Goal: Find contact information: Find contact information

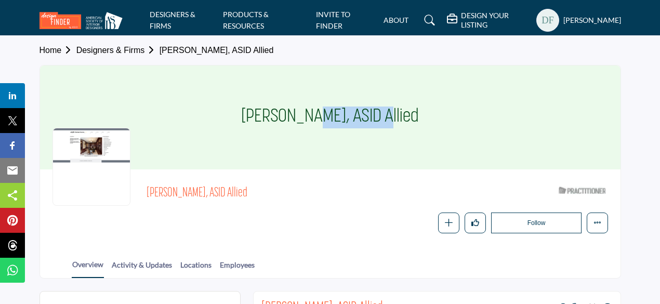
drag, startPoint x: 257, startPoint y: 115, endPoint x: 335, endPoint y: 115, distance: 77.9
click at [335, 115] on h1 "Jean Bodnar, ASID Allied" at bounding box center [330, 117] width 178 height 104
copy h1 "Jean Bodnar"
click at [407, 149] on div "Jean Bodnar, ASID Allied" at bounding box center [330, 117] width 580 height 104
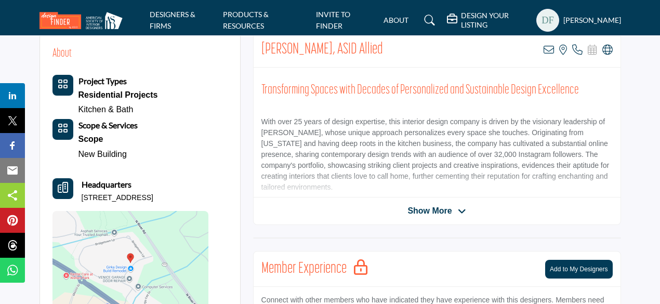
scroll to position [260, 0]
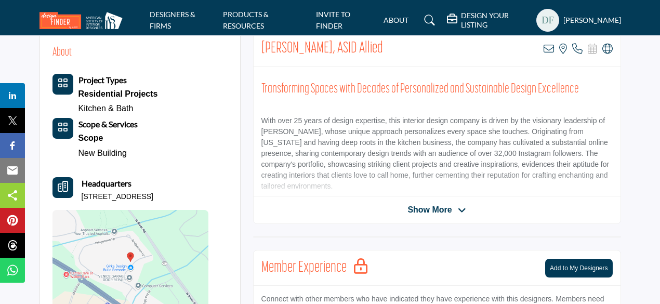
click at [413, 207] on span "Show More" at bounding box center [429, 210] width 44 height 12
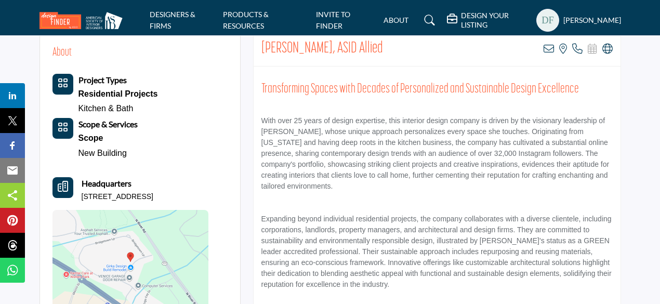
scroll to position [52, 0]
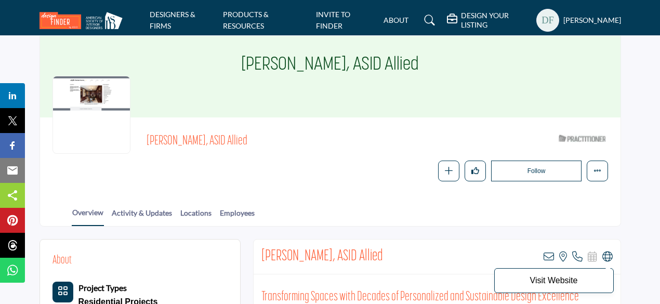
click at [608, 259] on icon at bounding box center [607, 256] width 10 height 10
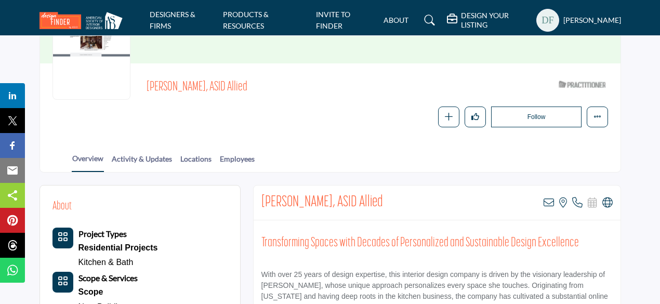
scroll to position [104, 0]
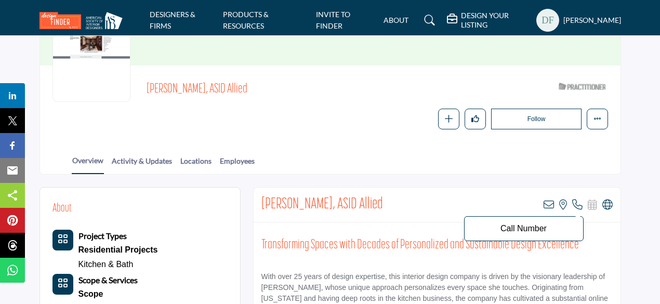
click at [578, 203] on icon at bounding box center [577, 204] width 10 height 10
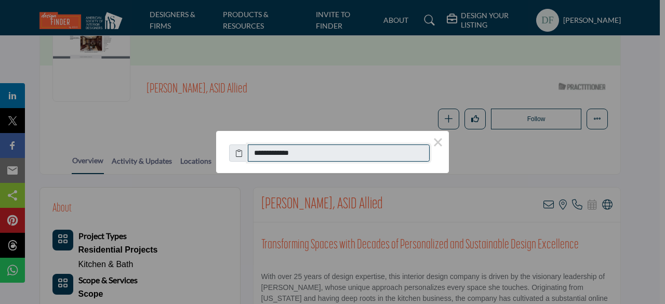
drag, startPoint x: 305, startPoint y: 154, endPoint x: 264, endPoint y: 155, distance: 41.1
click at [264, 155] on input "**********" at bounding box center [339, 153] width 182 height 18
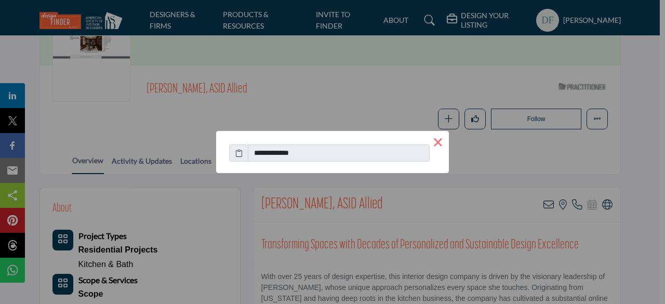
click at [437, 143] on button "×" at bounding box center [438, 142] width 22 height 22
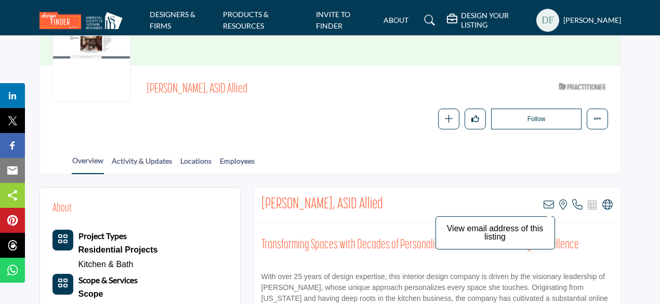
click at [549, 200] on icon at bounding box center [548, 204] width 10 height 10
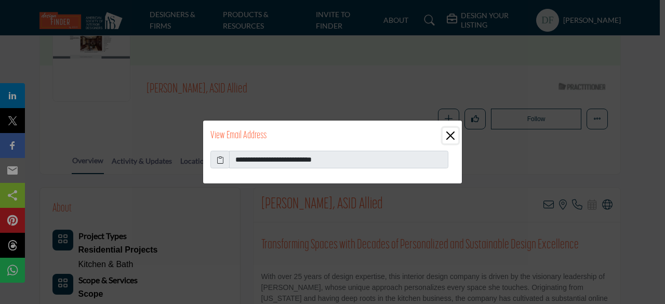
click at [451, 134] on button "Close" at bounding box center [451, 136] width 16 height 16
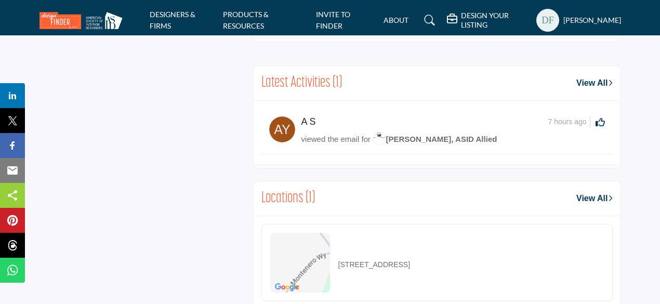
scroll to position [831, 0]
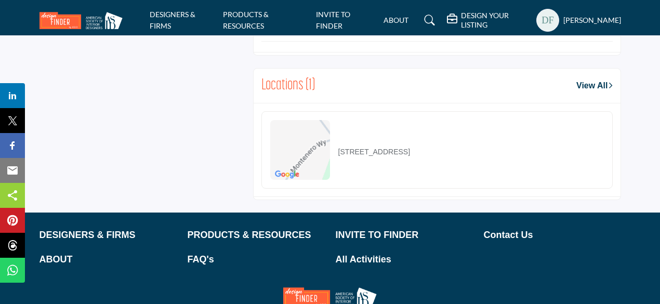
drag, startPoint x: 337, startPoint y: 148, endPoint x: 434, endPoint y: 148, distance: 97.1
click at [410, 148] on p "19843 Montenero Way, 34293-2284, USA" at bounding box center [374, 151] width 72 height 11
copy p "19843 Montenero Way, 34293"
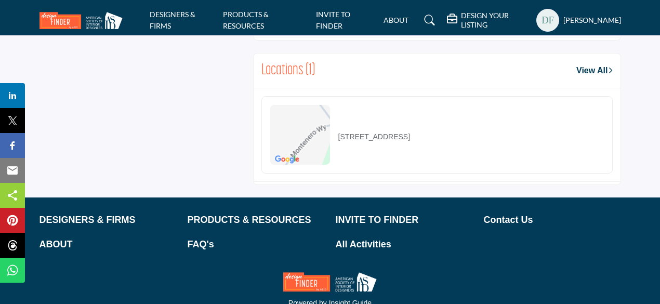
scroll to position [887, 0]
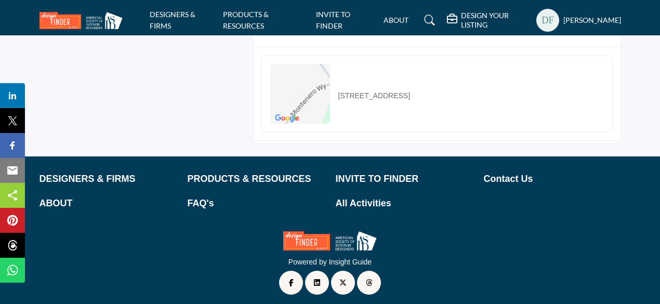
click at [608, 107] on div "19843 Montenero Way, 34293-2284, USA" at bounding box center [436, 93] width 351 height 77
click at [339, 91] on p "19843 Montenero Way, 34293-2284, USA" at bounding box center [374, 95] width 72 height 11
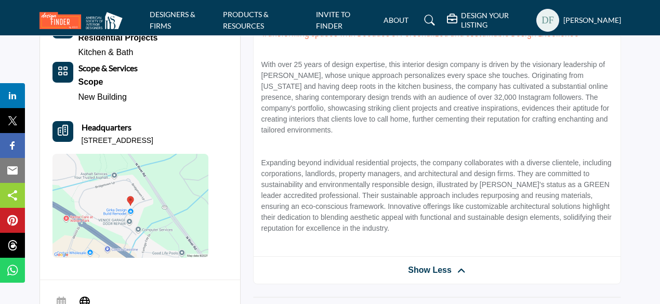
scroll to position [0, 0]
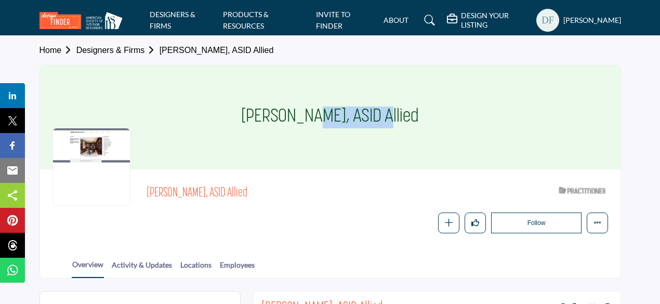
drag, startPoint x: 256, startPoint y: 118, endPoint x: 332, endPoint y: 119, distance: 76.9
click at [332, 119] on h1 "Jean Bodnar, ASID Allied" at bounding box center [330, 117] width 178 height 104
copy h1 "Jean Bodnar"
click at [308, 124] on h1 "Jean Bodnar, ASID Allied" at bounding box center [330, 117] width 178 height 104
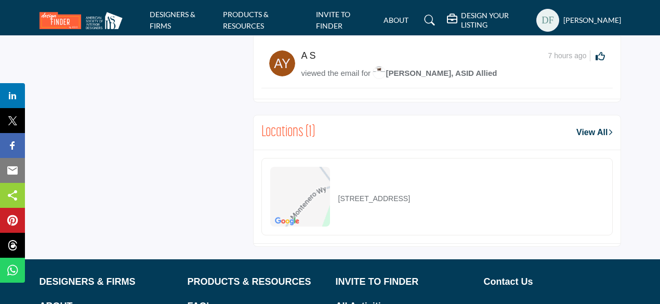
scroll to position [783, 0]
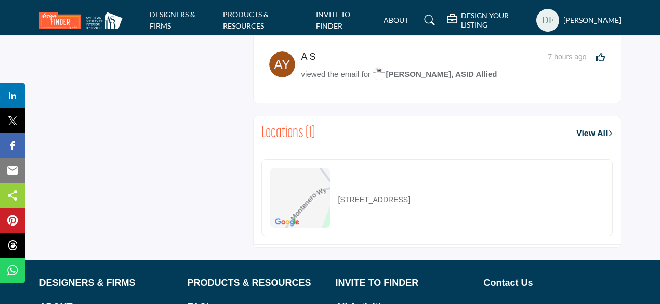
drag, startPoint x: 337, startPoint y: 194, endPoint x: 434, endPoint y: 196, distance: 97.2
click at [410, 196] on div "19843 Montenero Way, 34293-2284, USA" at bounding box center [340, 198] width 140 height 60
copy p "19843 Montenero Way, 34293"
click at [410, 184] on div "19843 Montenero Way, 34293-2284, USA" at bounding box center [340, 198] width 140 height 60
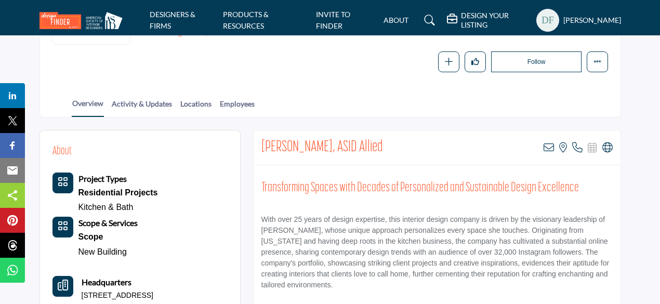
scroll to position [160, 0]
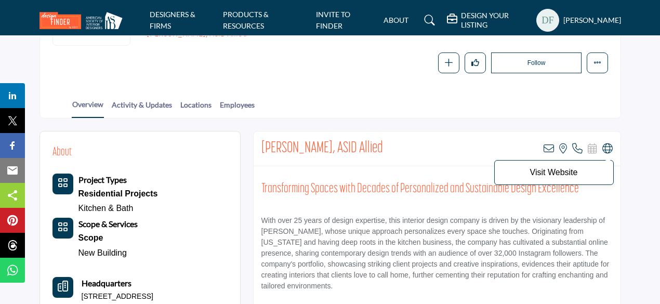
click at [609, 147] on icon at bounding box center [607, 148] width 10 height 10
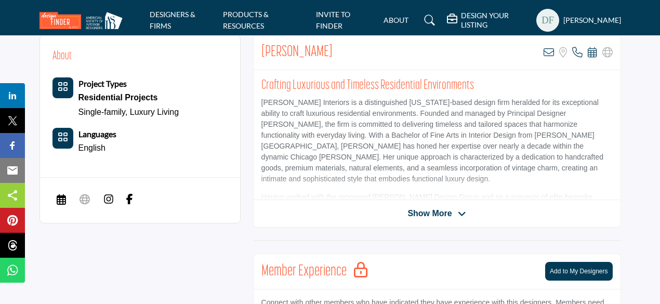
scroll to position [260, 0]
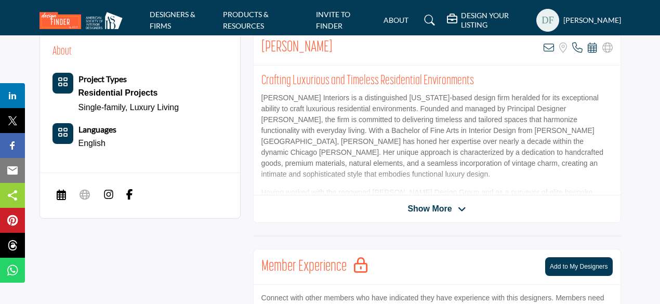
click at [107, 193] on img at bounding box center [108, 194] width 10 height 10
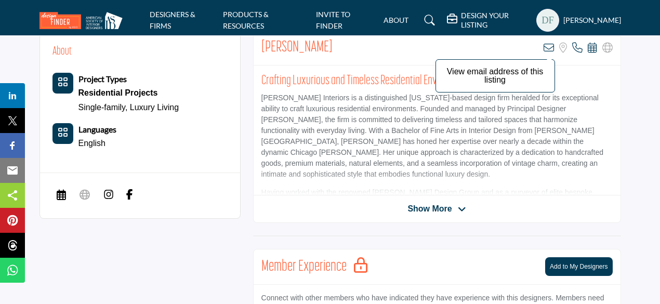
click at [547, 46] on icon at bounding box center [548, 48] width 10 height 10
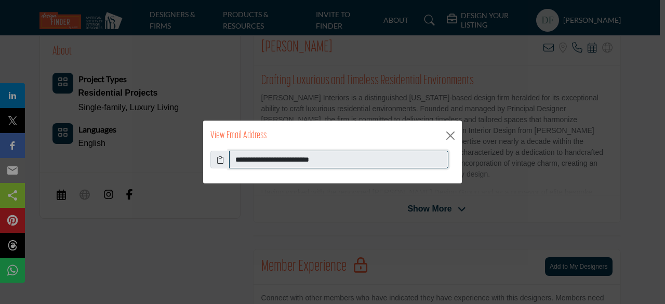
drag, startPoint x: 336, startPoint y: 163, endPoint x: 233, endPoint y: 170, distance: 102.6
click at [233, 170] on div "**********" at bounding box center [332, 167] width 259 height 33
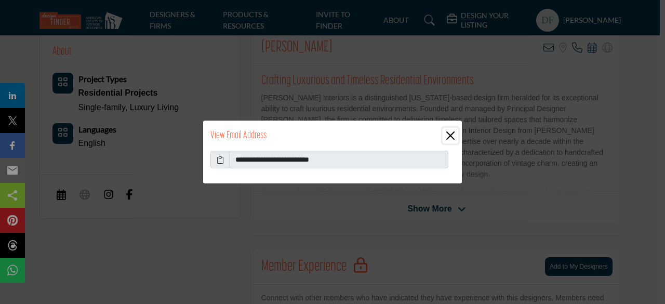
click at [452, 138] on button "Close" at bounding box center [451, 136] width 16 height 16
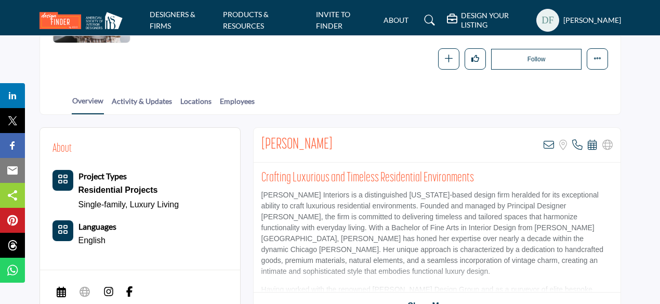
scroll to position [156, 0]
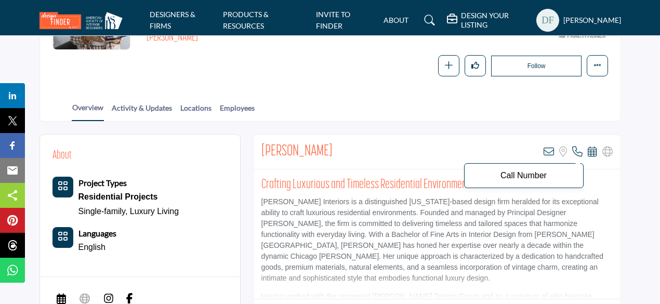
click at [578, 151] on icon at bounding box center [577, 151] width 10 height 10
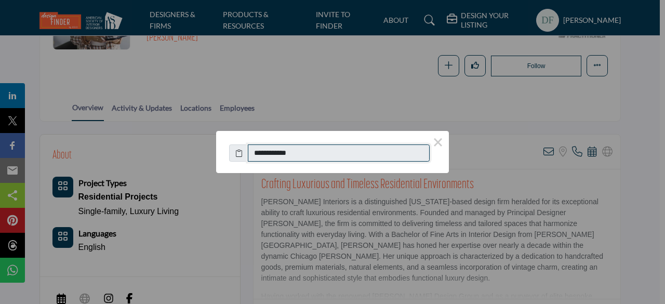
drag, startPoint x: 308, startPoint y: 153, endPoint x: 246, endPoint y: 145, distance: 62.3
click at [246, 145] on div "**********" at bounding box center [332, 150] width 207 height 23
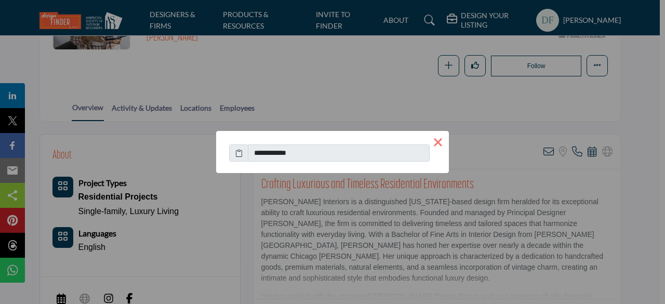
click at [439, 144] on button "×" at bounding box center [438, 142] width 22 height 22
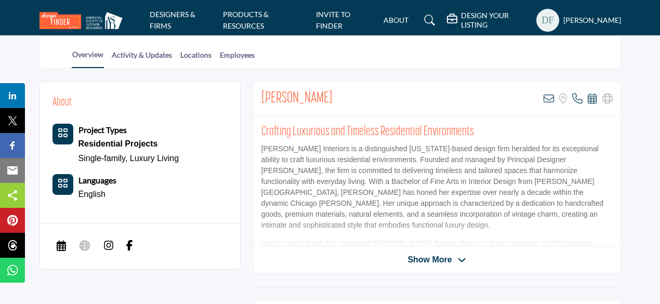
scroll to position [104, 0]
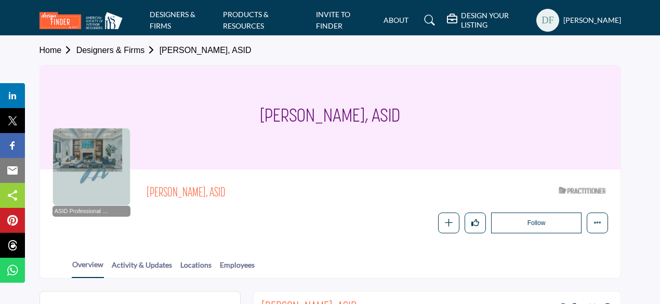
drag, startPoint x: 271, startPoint y: 120, endPoint x: 407, endPoint y: 119, distance: 136.1
click at [407, 119] on div "Michelle Miller, ASID" at bounding box center [330, 117] width 580 height 104
copy h1 "Michelle Miller, ASID"
click at [415, 117] on div "Michelle Miller, ASID" at bounding box center [330, 117] width 580 height 104
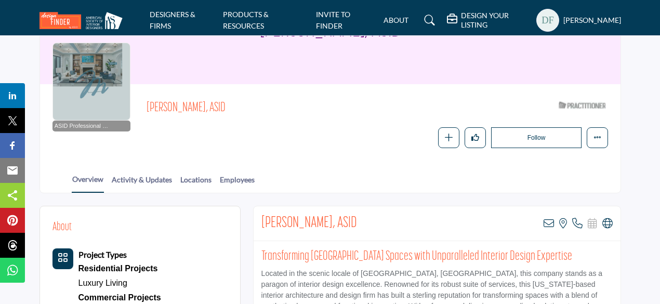
scroll to position [208, 0]
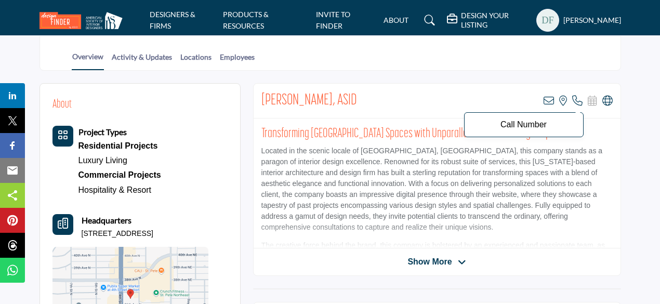
click at [578, 101] on icon at bounding box center [577, 101] width 10 height 10
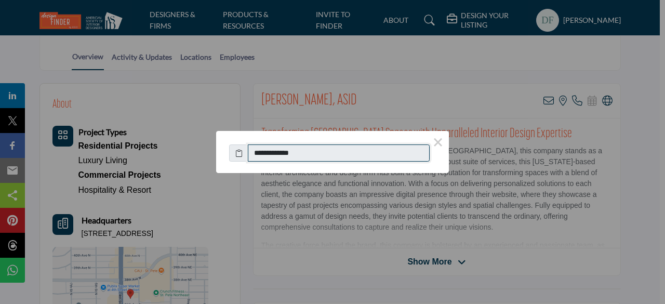
drag, startPoint x: 305, startPoint y: 155, endPoint x: 264, endPoint y: 154, distance: 41.1
click at [264, 154] on input "**********" at bounding box center [339, 153] width 182 height 18
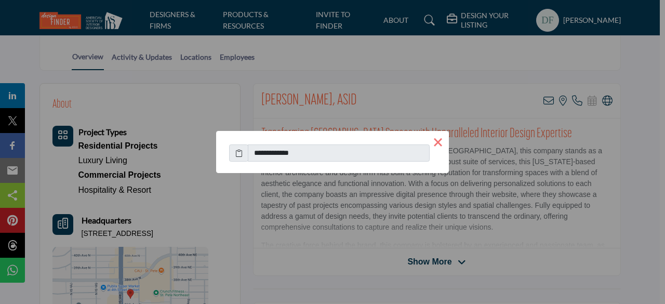
click at [442, 141] on button "×" at bounding box center [438, 142] width 22 height 22
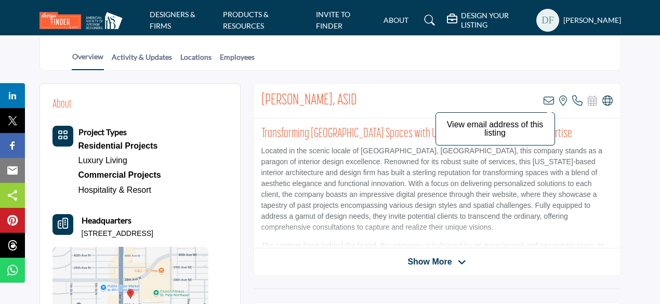
click at [545, 98] on icon at bounding box center [548, 101] width 10 height 10
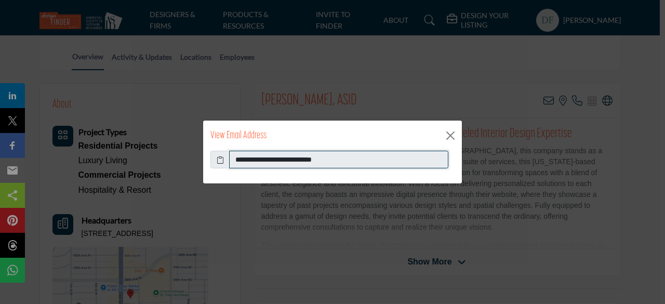
drag, startPoint x: 336, startPoint y: 157, endPoint x: 234, endPoint y: 161, distance: 101.3
click at [234, 161] on input "**********" at bounding box center [338, 160] width 219 height 18
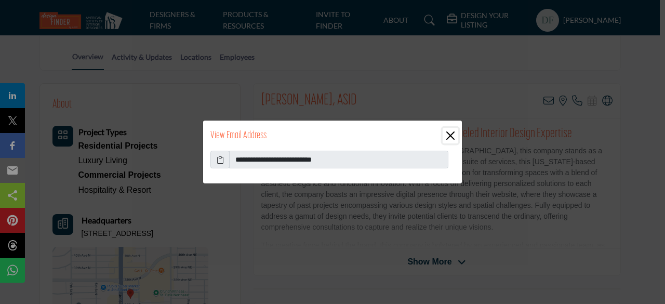
click at [453, 130] on button "Close" at bounding box center [451, 136] width 16 height 16
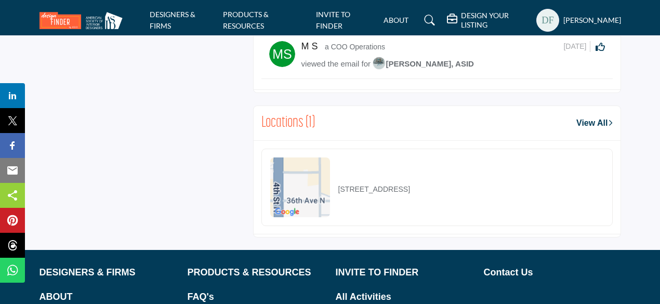
scroll to position [777, 0]
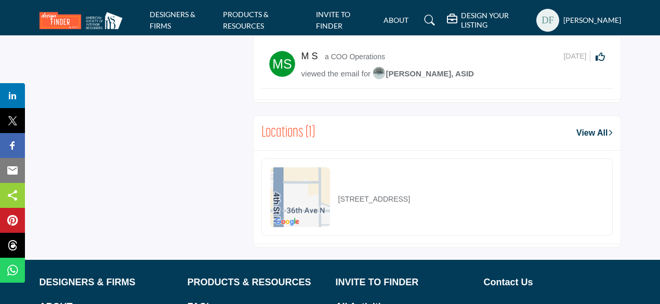
drag, startPoint x: 338, startPoint y: 193, endPoint x: 434, endPoint y: 196, distance: 96.2
click at [410, 196] on p "3637 4th St N Ste 330, 33704-1336, USA" at bounding box center [374, 199] width 72 height 11
copy p "3637 4th St N Ste 330, 33704"
